Goal: Information Seeking & Learning: Learn about a topic

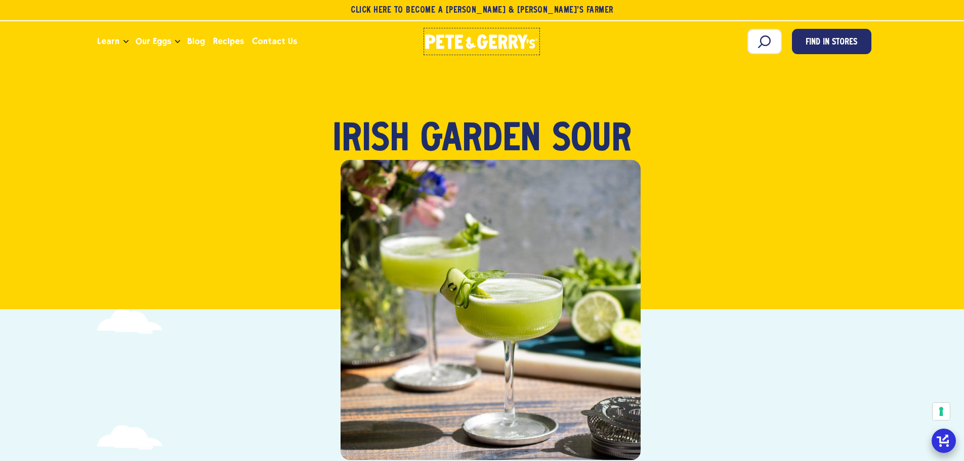
click at [470, 34] on icon "[PERSON_NAME] & [PERSON_NAME]'s Homepage" at bounding box center [481, 41] width 113 height 15
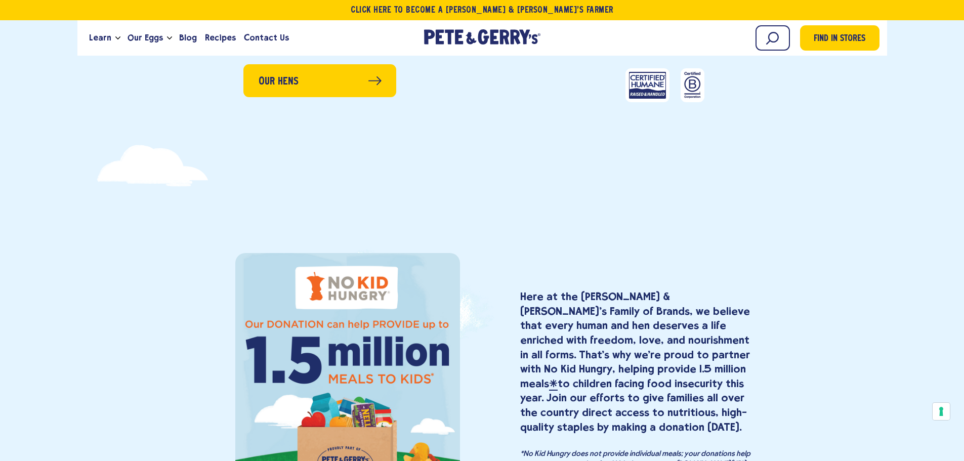
scroll to position [911, 0]
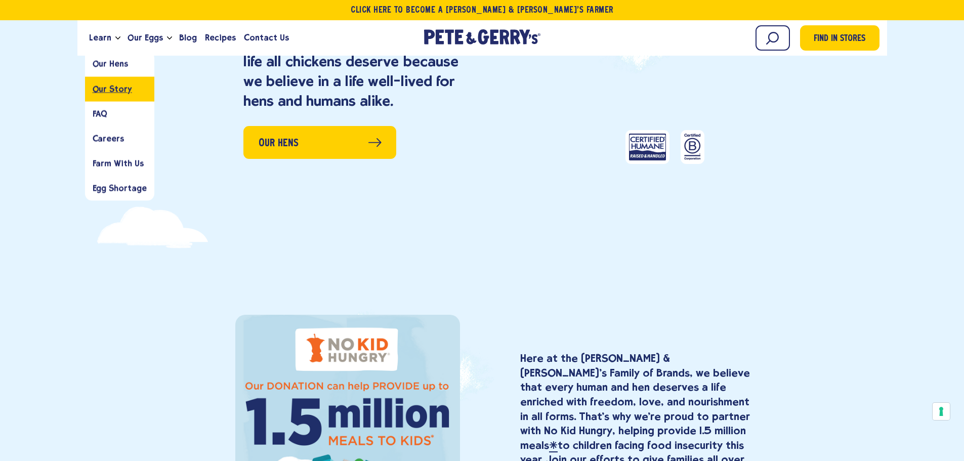
click at [105, 88] on span "Our Story" at bounding box center [112, 89] width 39 height 10
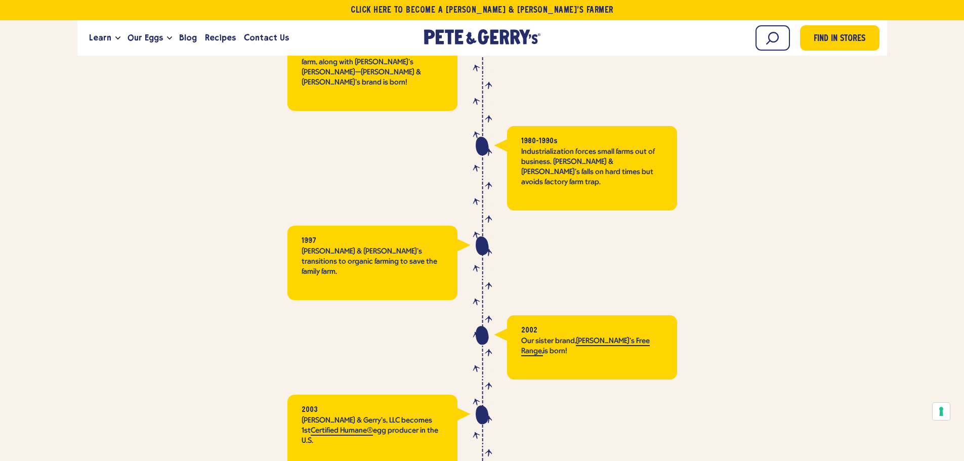
scroll to position [1771, 0]
